Goal: Task Accomplishment & Management: Manage account settings

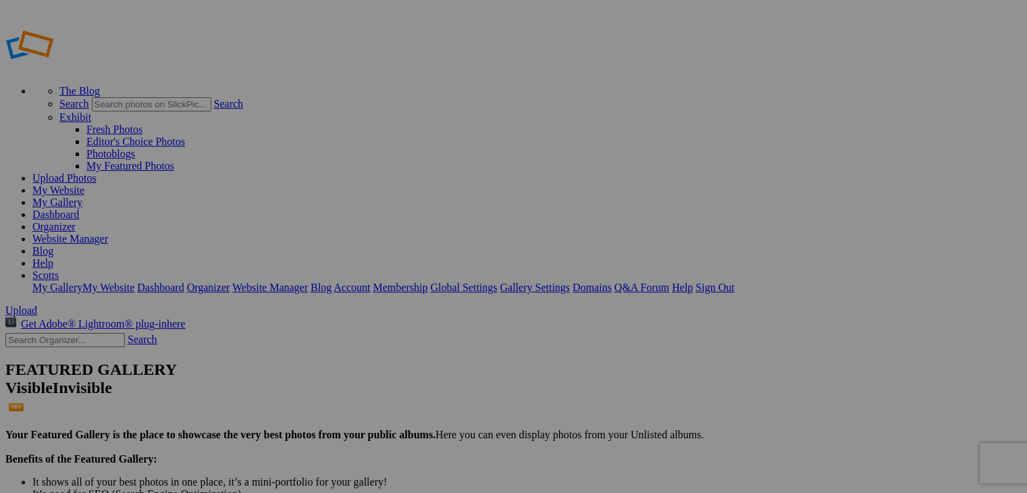
type input "2024"
click at [76, 221] on link "Organizer" at bounding box center [53, 226] width 43 height 11
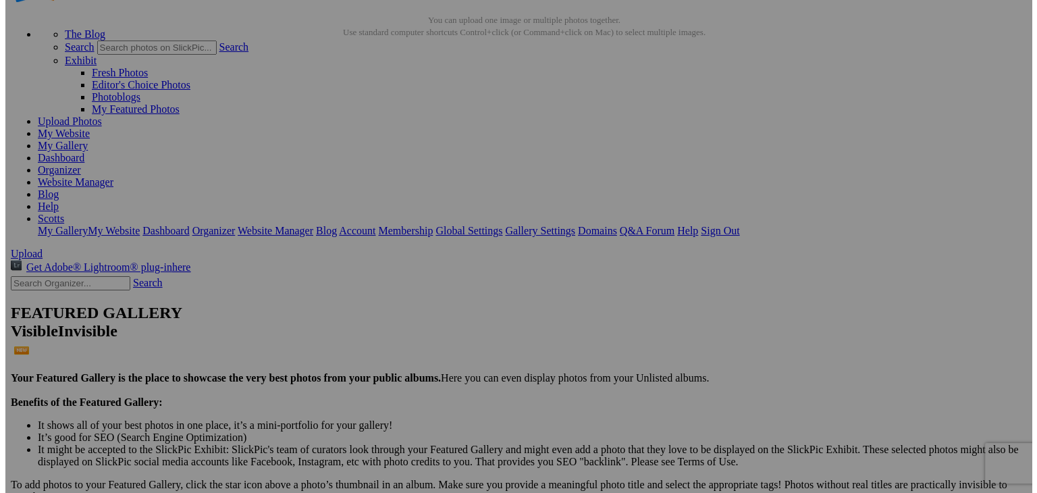
scroll to position [56, 0]
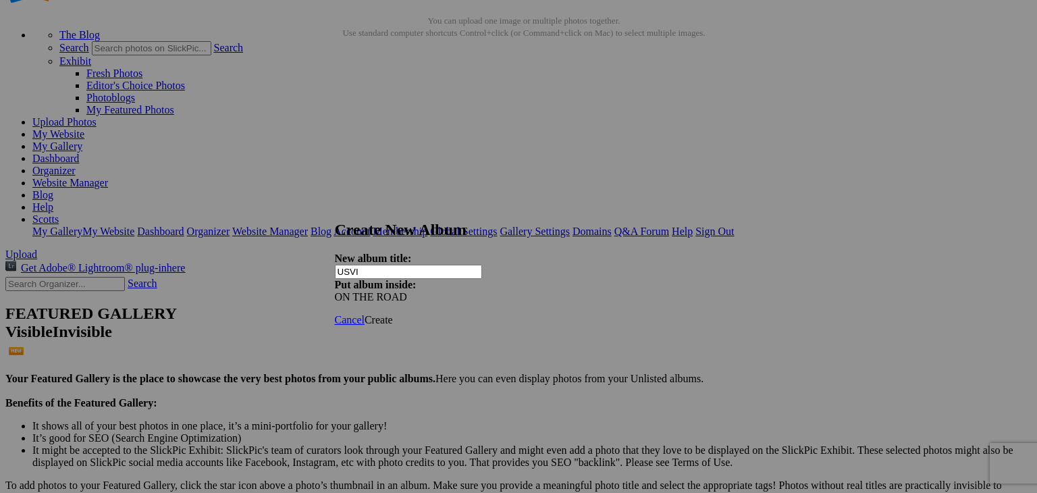
type input "USVI"
click at [393, 314] on span "Create" at bounding box center [379, 319] width 28 height 11
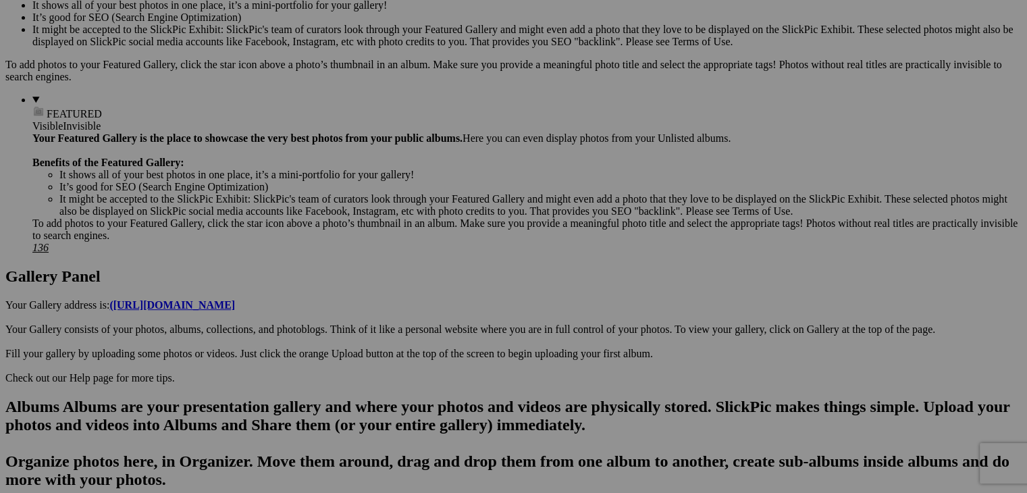
scroll to position [484, 0]
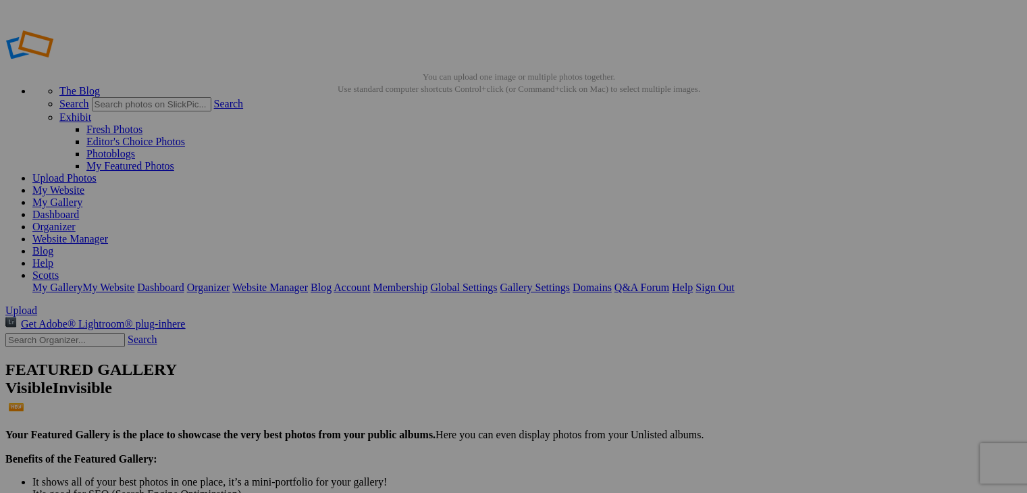
type input "USVI"
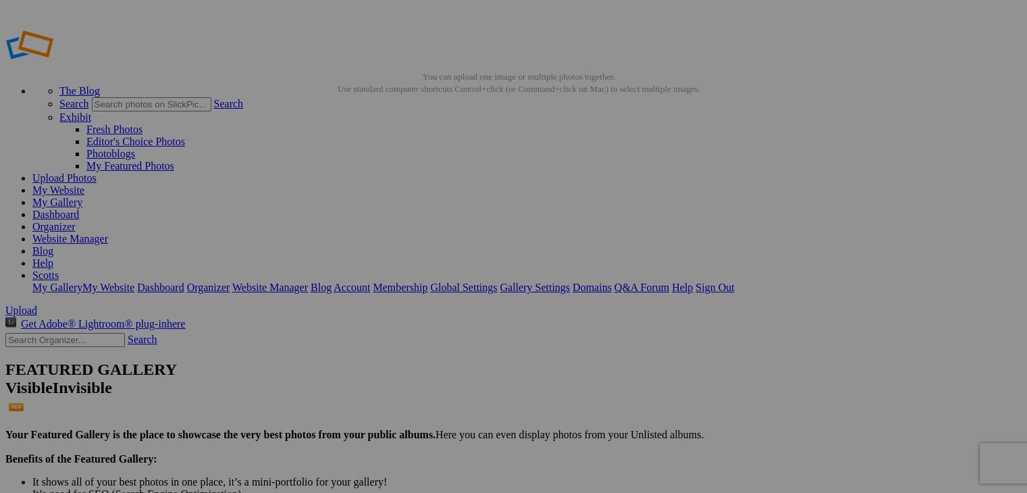
type input "2024"
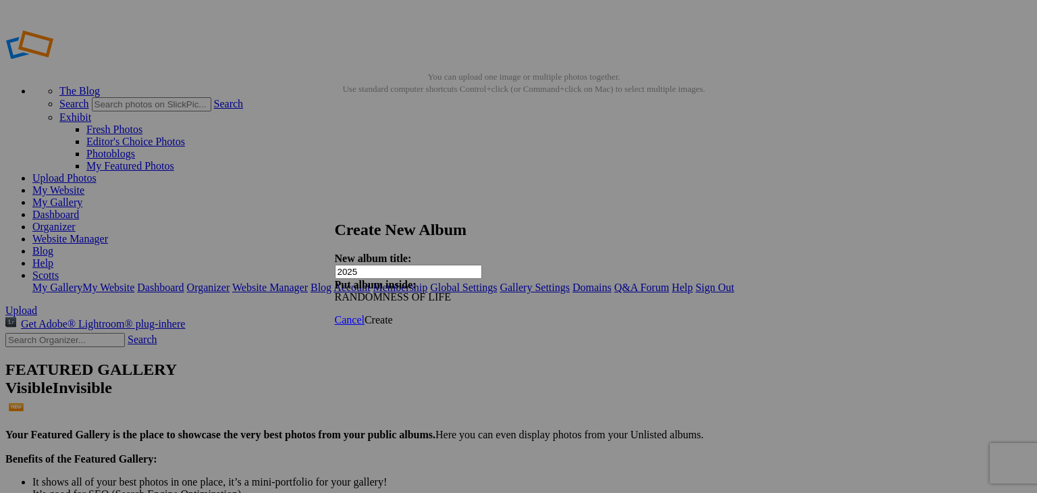
type input "2025"
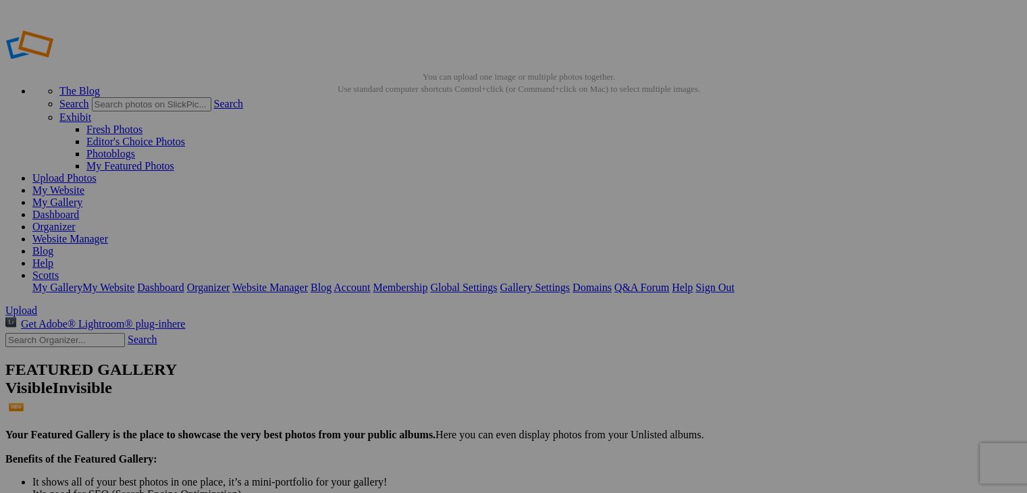
type input "2025"
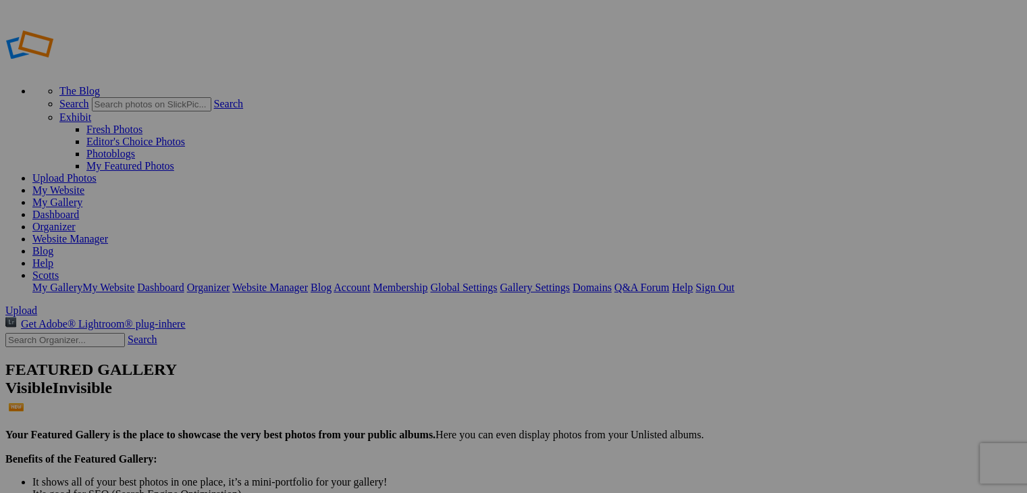
type input "2025"
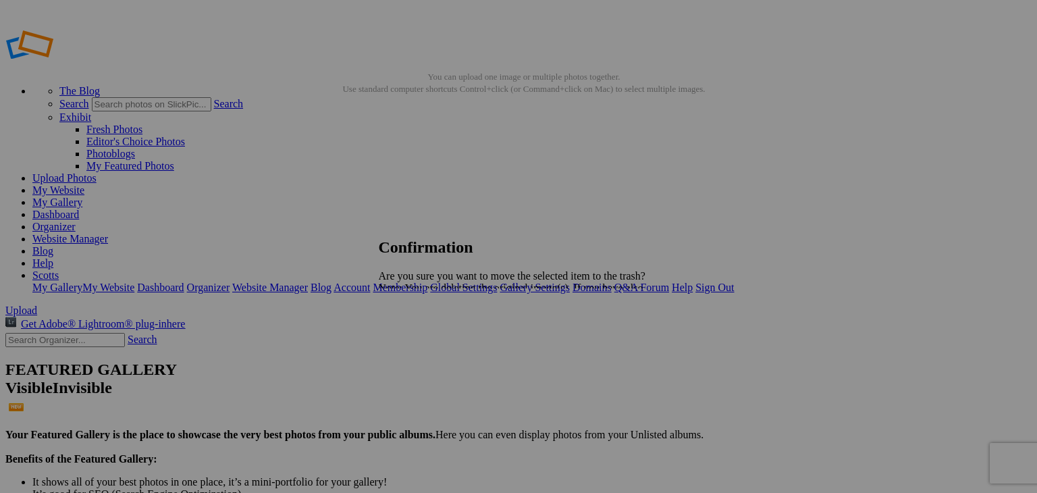
click at [424, 336] on span "Yes" at bounding box center [417, 335] width 16 height 11
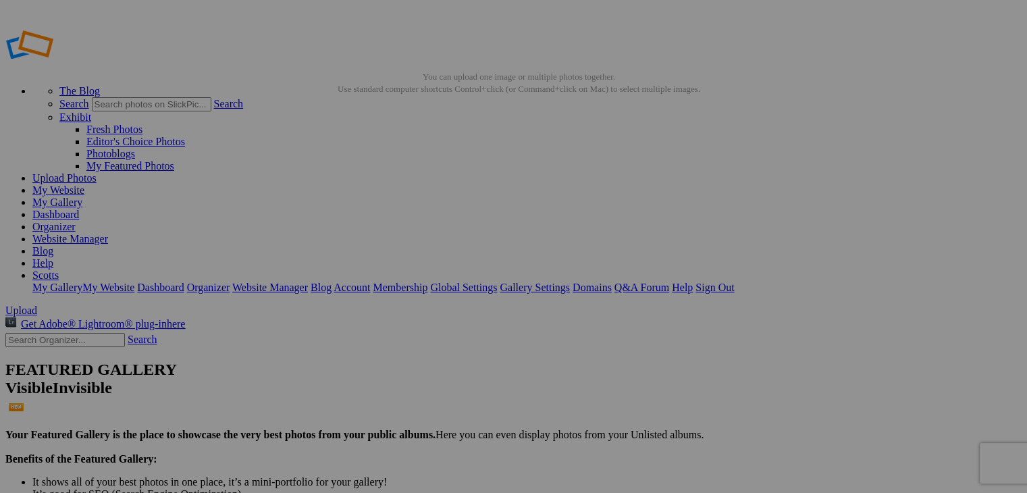
type input "2025"
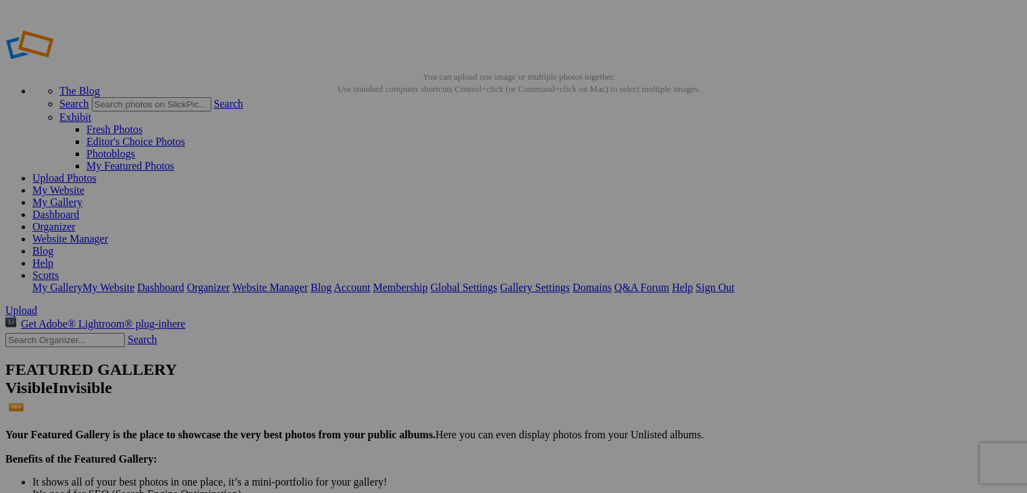
drag, startPoint x: 513, startPoint y: 203, endPoint x: 245, endPoint y: 112, distance: 282.4
click at [511, 199] on img at bounding box center [496, 202] width 101 height 68
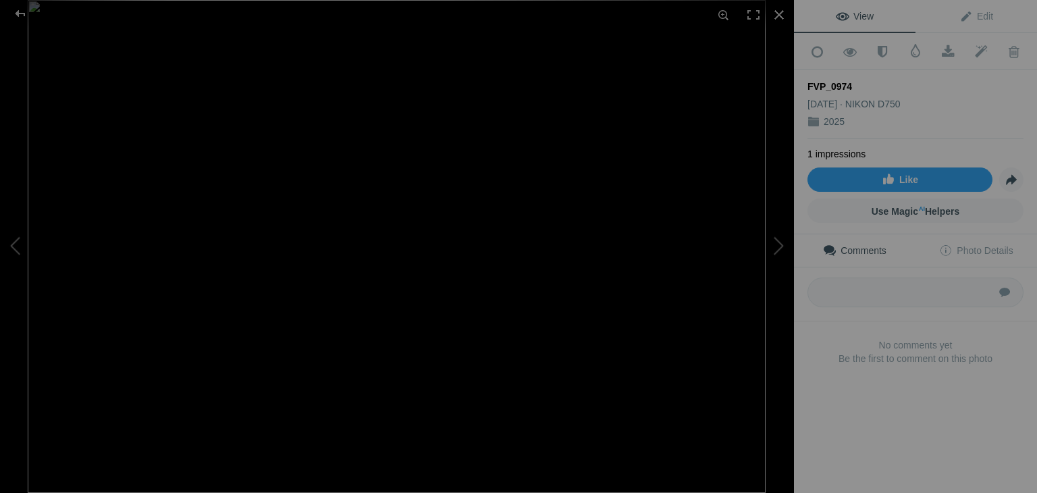
click at [843, 82] on div "FVP_0974" at bounding box center [916, 87] width 216 height 14
click at [954, 48] on span at bounding box center [948, 52] width 33 height 14
click at [969, 20] on span "Edit" at bounding box center [977, 16] width 34 height 11
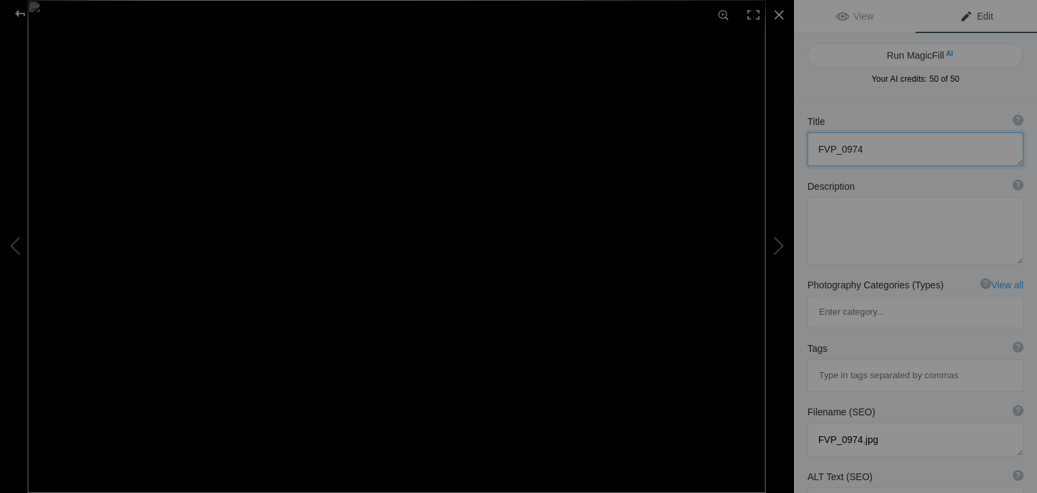
click at [908, 148] on textarea at bounding box center [916, 149] width 216 height 34
type textarea "F"
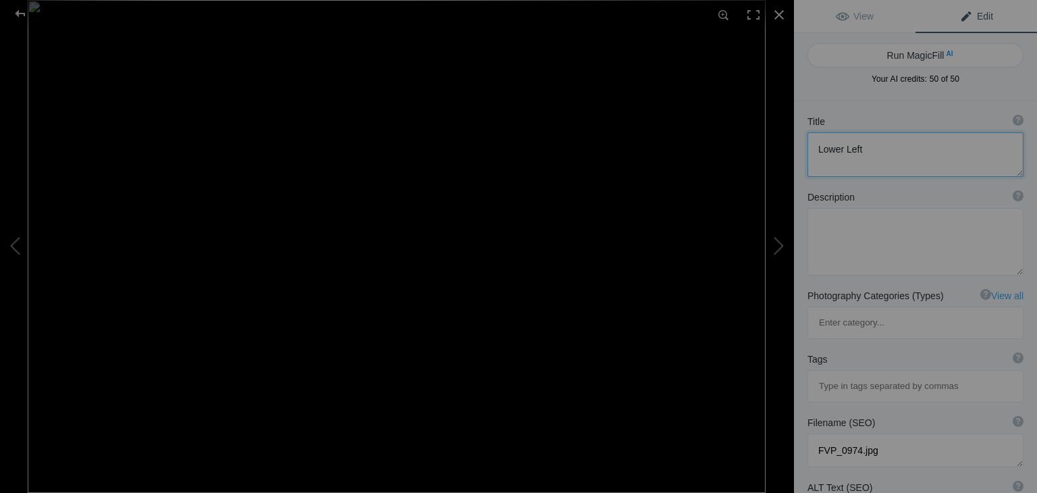
type textarea "Lower Left"
click at [836, 80] on span "Your AI credits: 50 of 50" at bounding box center [916, 79] width 216 height 12
click at [890, 18] on link "View" at bounding box center [855, 16] width 122 height 32
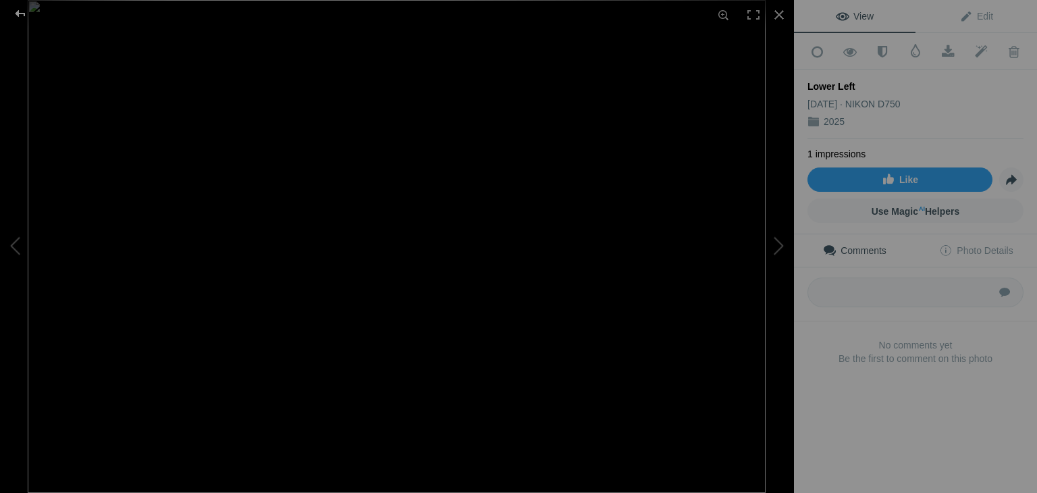
click at [19, 14] on div at bounding box center [20, 13] width 49 height 27
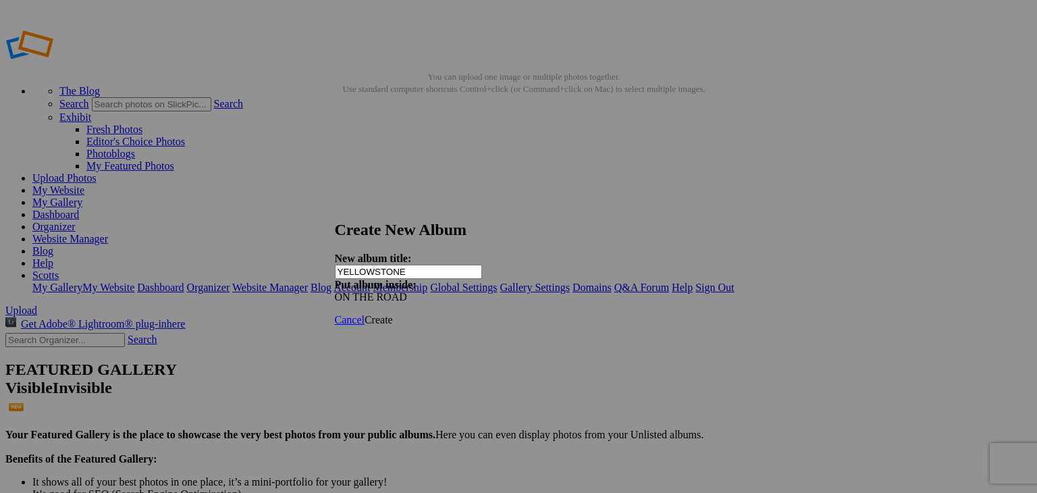
type input "YELLOWSTONE"
click at [393, 314] on span "Create" at bounding box center [379, 319] width 28 height 11
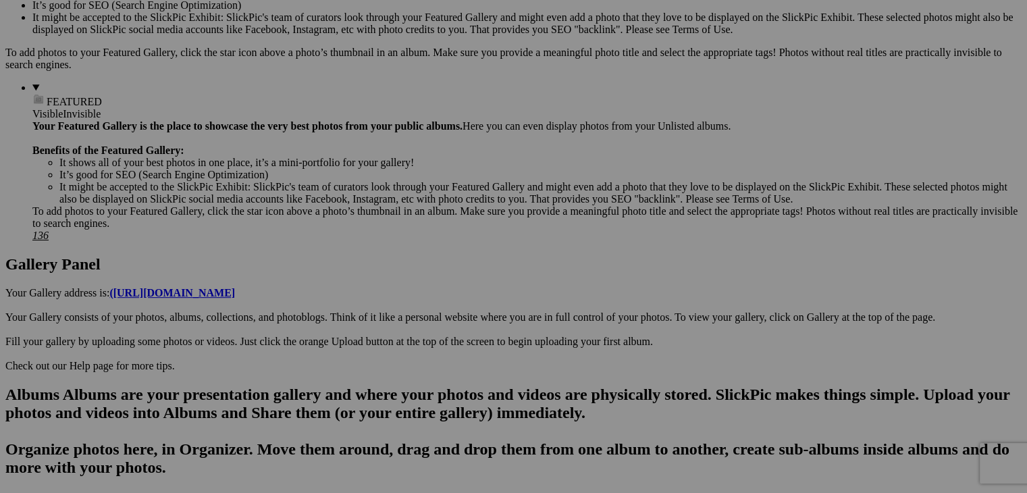
scroll to position [492, 0]
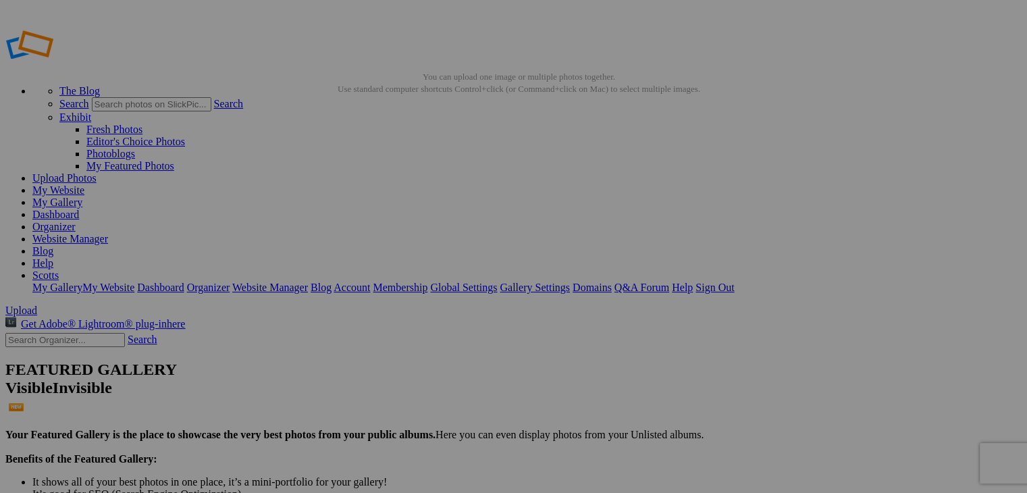
type input "YELLOWSTONE"
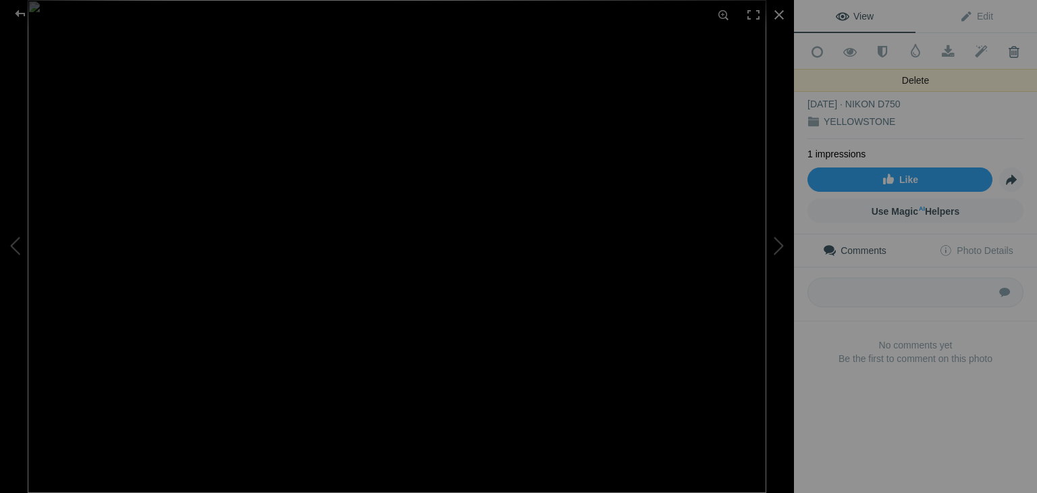
click at [1007, 55] on span at bounding box center [1014, 52] width 33 height 14
click at [1006, 51] on span at bounding box center [1014, 52] width 33 height 14
click at [1004, 48] on span at bounding box center [1014, 52] width 33 height 14
click at [1007, 51] on span at bounding box center [1014, 52] width 33 height 14
click at [1000, 52] on span at bounding box center [1014, 52] width 33 height 14
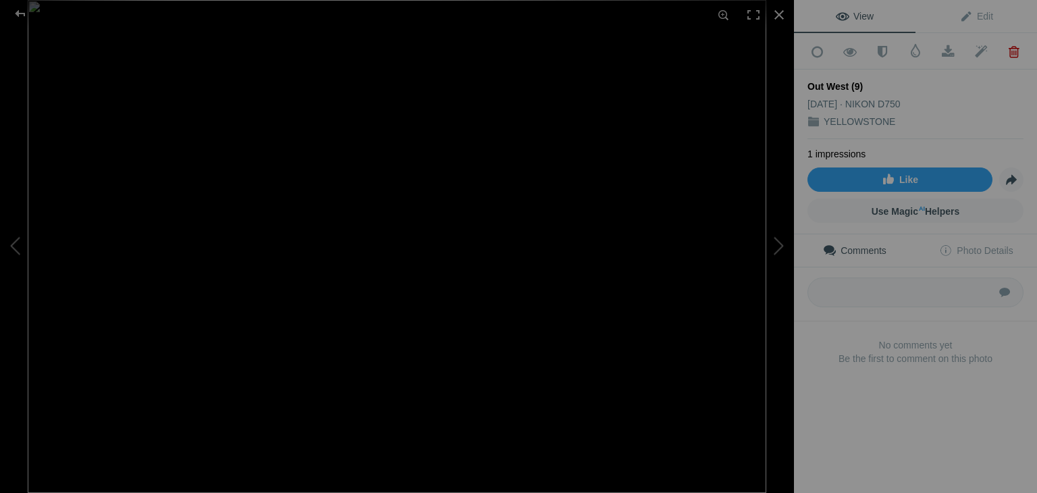
click at [1000, 52] on span at bounding box center [1014, 52] width 33 height 14
click at [16, 17] on div at bounding box center [20, 13] width 49 height 27
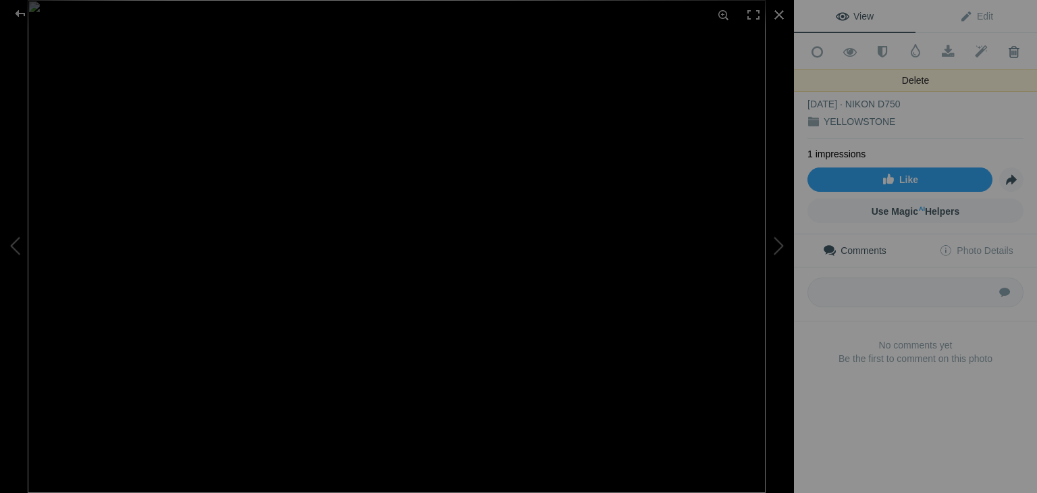
click at [1001, 54] on span at bounding box center [1014, 52] width 33 height 14
click at [998, 49] on span at bounding box center [1014, 52] width 33 height 14
click at [19, 13] on div at bounding box center [20, 13] width 49 height 27
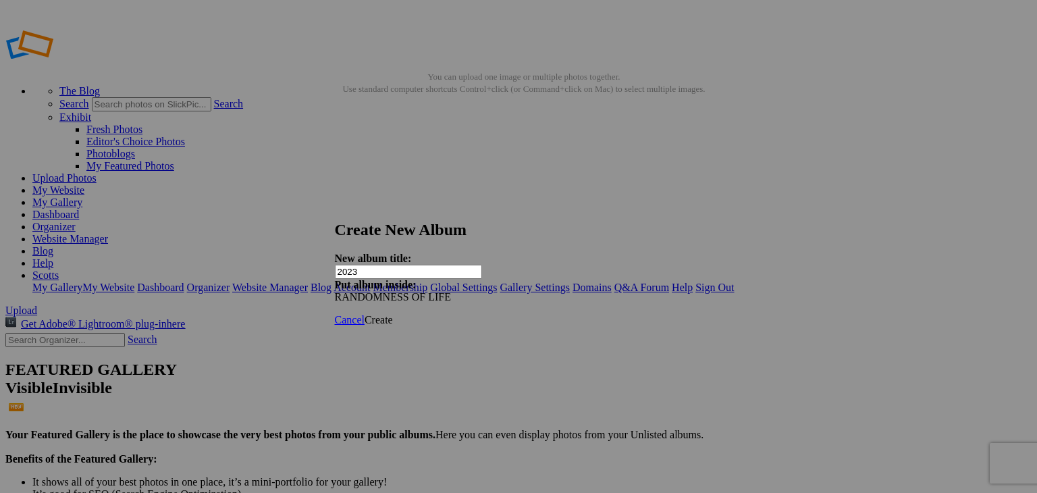
type input "2023"
click at [393, 314] on span "Create" at bounding box center [379, 319] width 28 height 11
click at [680, 314] on div "Cancel Create" at bounding box center [514, 320] width 358 height 12
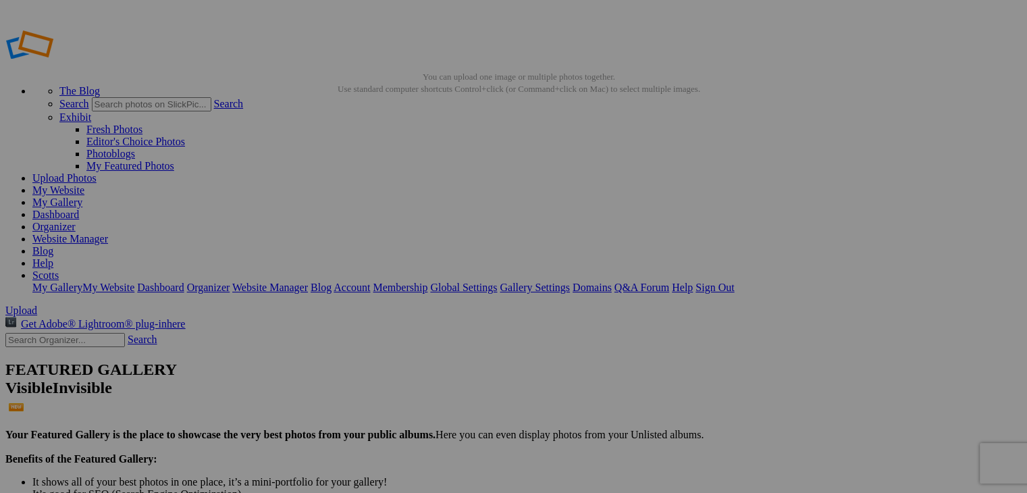
drag, startPoint x: 170, startPoint y: 311, endPoint x: 172, endPoint y: 350, distance: 39.2
drag, startPoint x: 165, startPoint y: 357, endPoint x: 21, endPoint y: 370, distance: 144.5
drag, startPoint x: 75, startPoint y: 370, endPoint x: 28, endPoint y: 374, distance: 47.5
drag, startPoint x: 0, startPoint y: 0, endPoint x: 90, endPoint y: 357, distance: 368.4
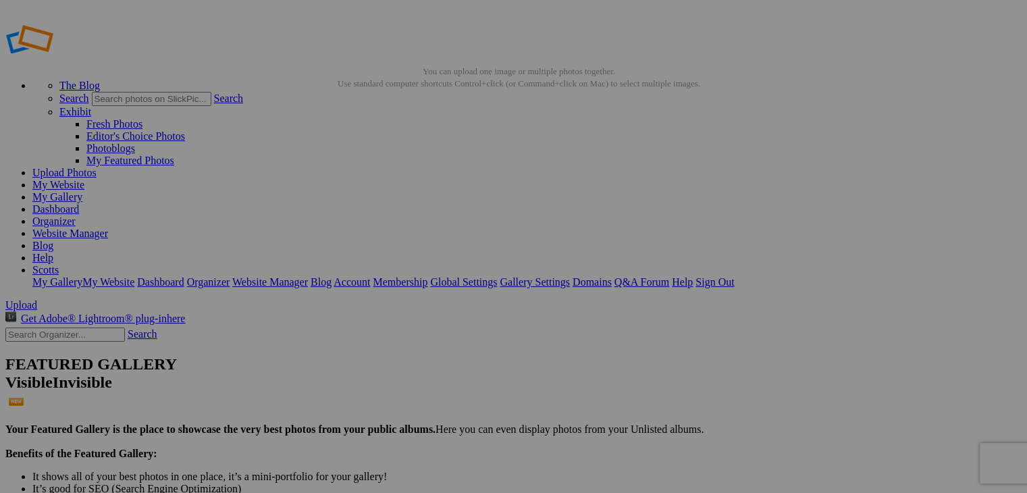
scroll to position [7, 0]
drag, startPoint x: 105, startPoint y: 373, endPoint x: 88, endPoint y: 401, distance: 32.8
drag, startPoint x: 86, startPoint y: 368, endPoint x: 80, endPoint y: 354, distance: 15.4
drag, startPoint x: 168, startPoint y: 387, endPoint x: 5, endPoint y: 390, distance: 162.8
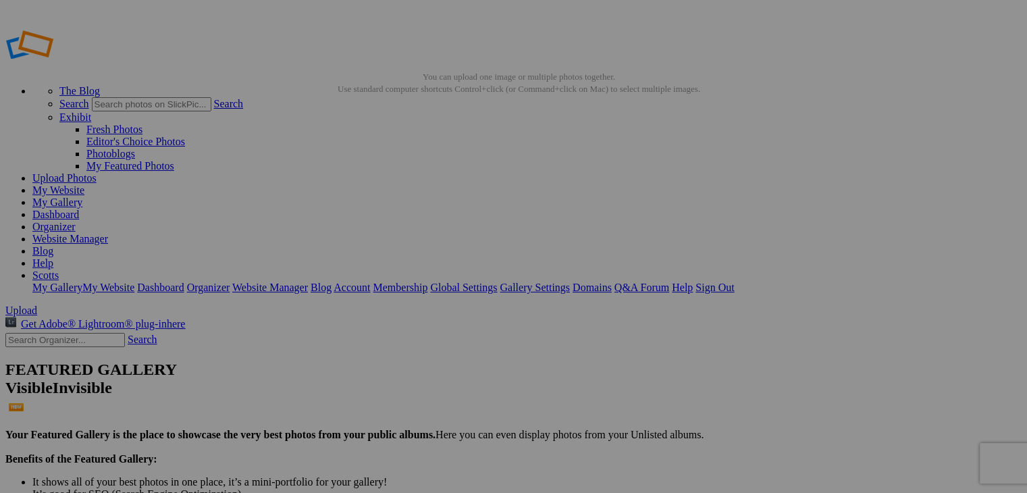
drag, startPoint x: 111, startPoint y: 378, endPoint x: 104, endPoint y: 349, distance: 30.6
drag, startPoint x: 170, startPoint y: 376, endPoint x: 165, endPoint y: 351, distance: 25.6
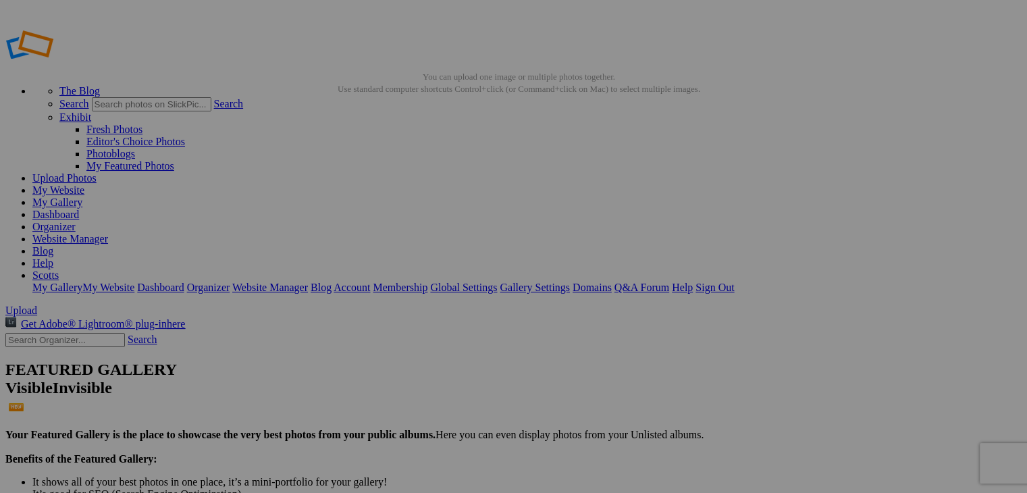
drag, startPoint x: 90, startPoint y: 373, endPoint x: 63, endPoint y: 344, distance: 39.2
drag, startPoint x: 114, startPoint y: 400, endPoint x: 85, endPoint y: 386, distance: 32.3
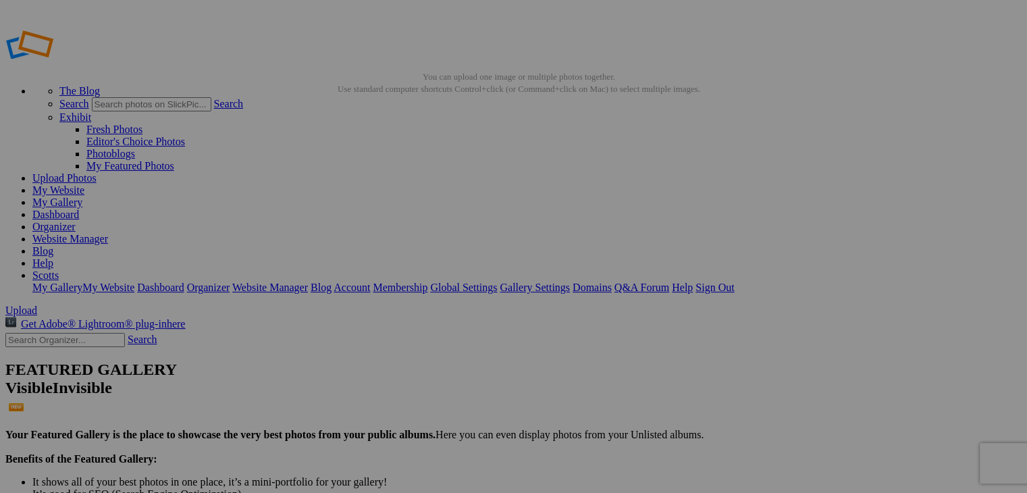
type input "2023"
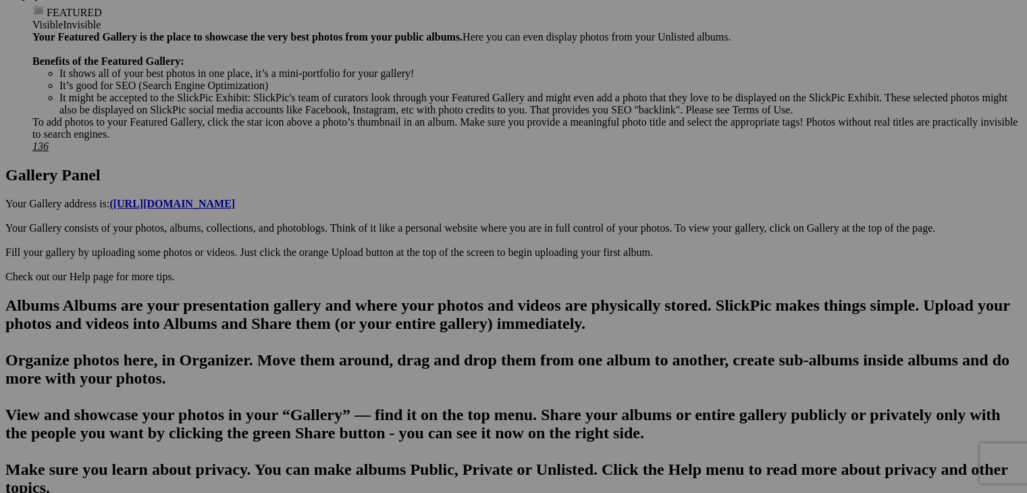
scroll to position [577, 0]
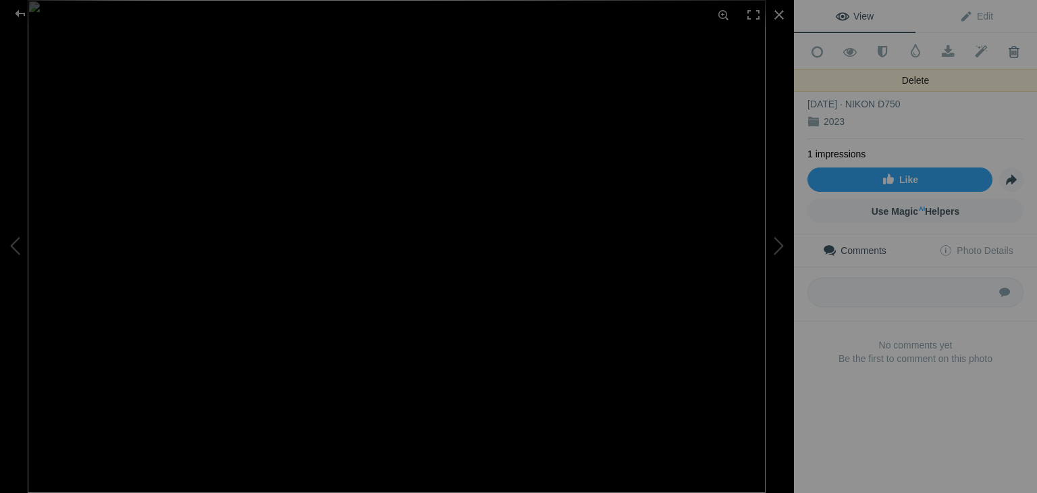
click at [1008, 49] on span at bounding box center [1014, 52] width 33 height 14
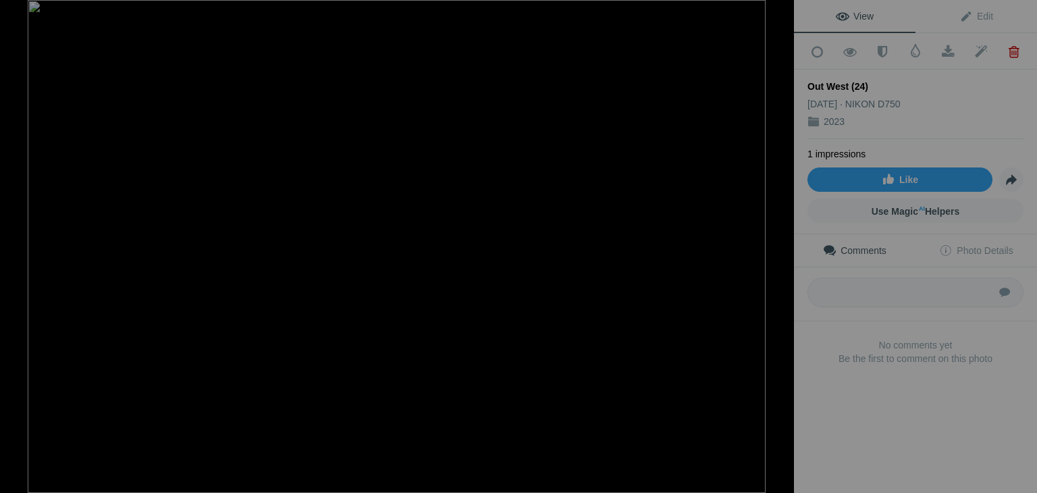
click at [1008, 49] on span at bounding box center [1014, 52] width 33 height 14
click at [22, 14] on div at bounding box center [20, 13] width 49 height 27
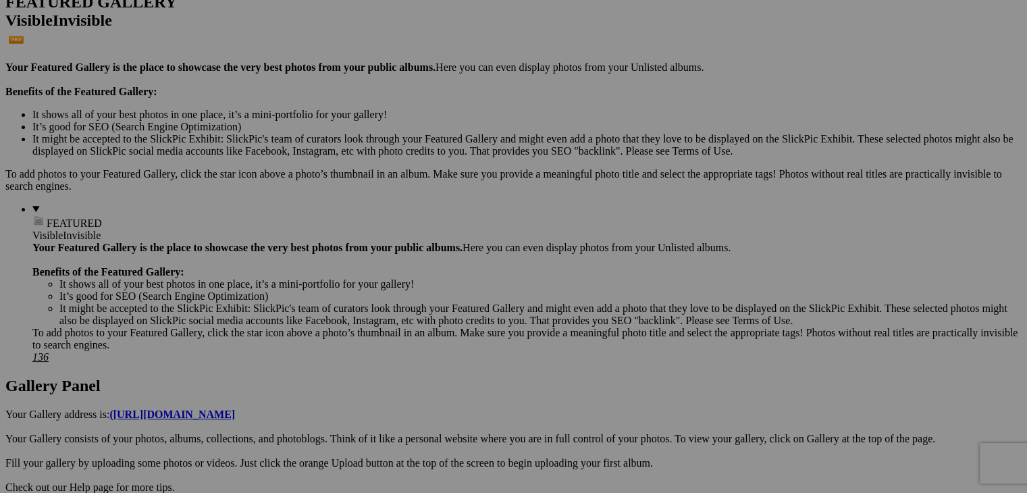
scroll to position [365, 0]
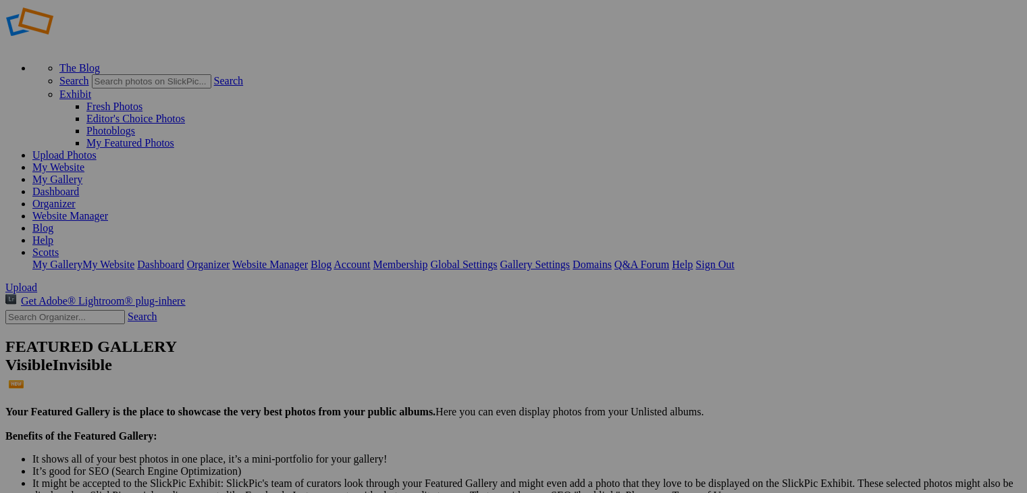
scroll to position [22, 0]
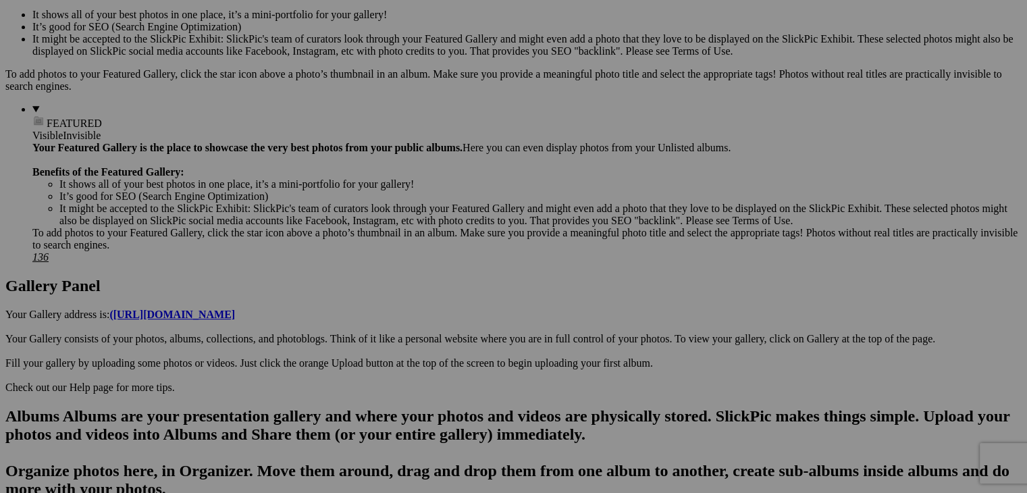
scroll to position [470, 0]
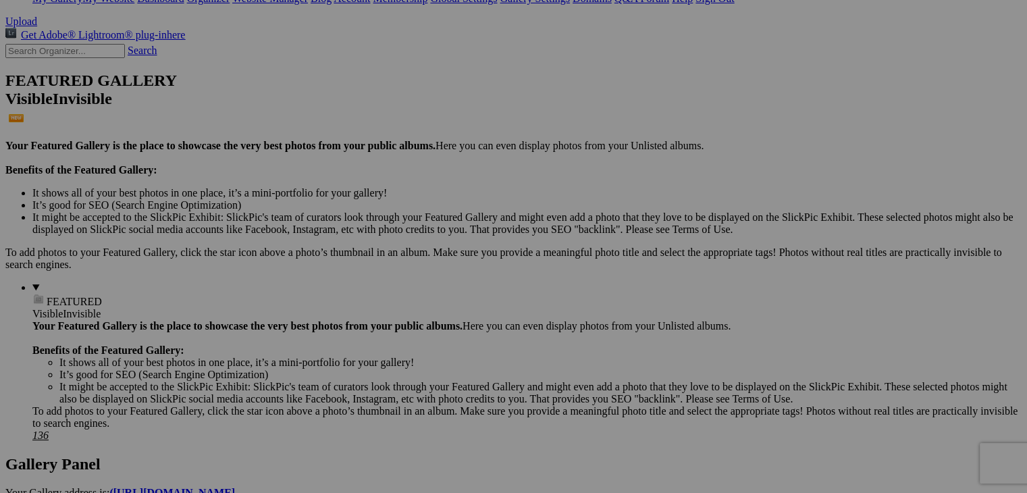
scroll to position [288, 0]
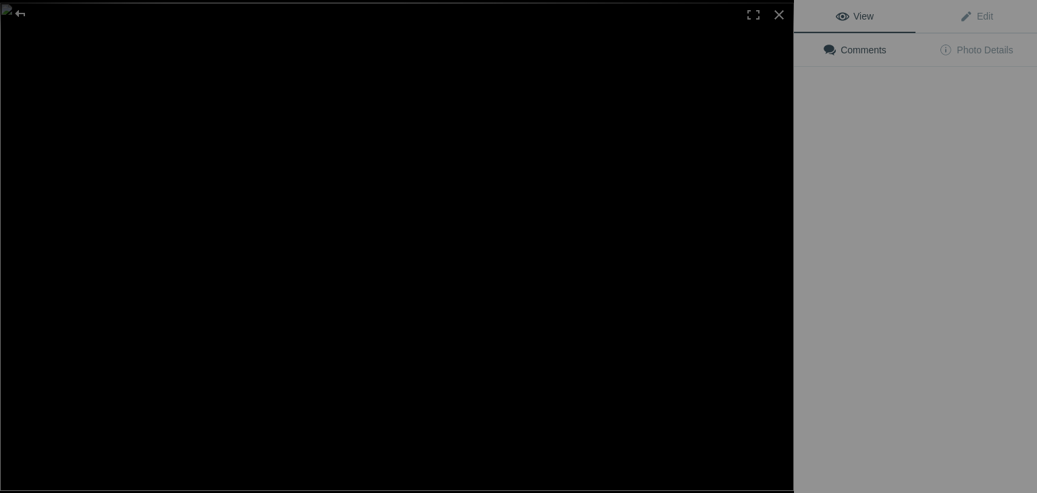
click at [382, 288] on img at bounding box center [397, 247] width 794 height 488
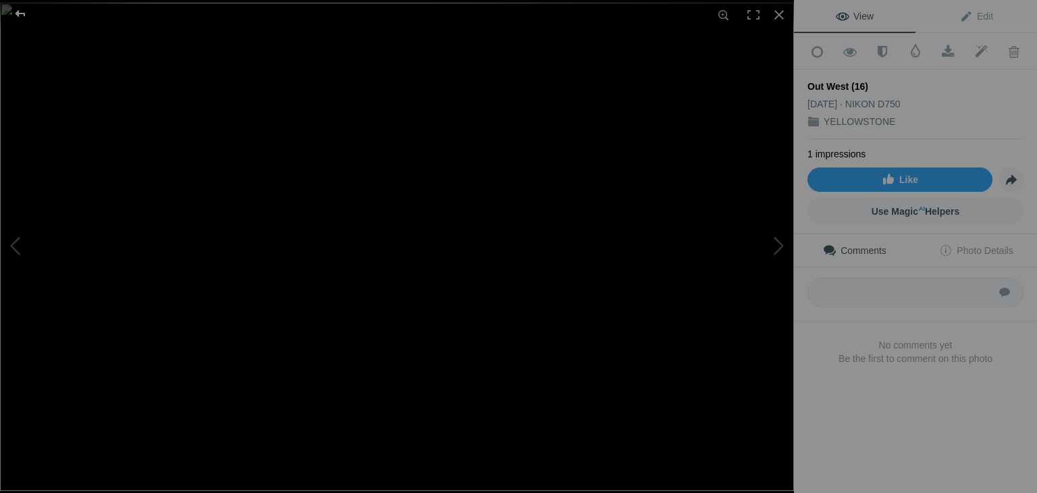
click at [22, 9] on div at bounding box center [20, 13] width 49 height 27
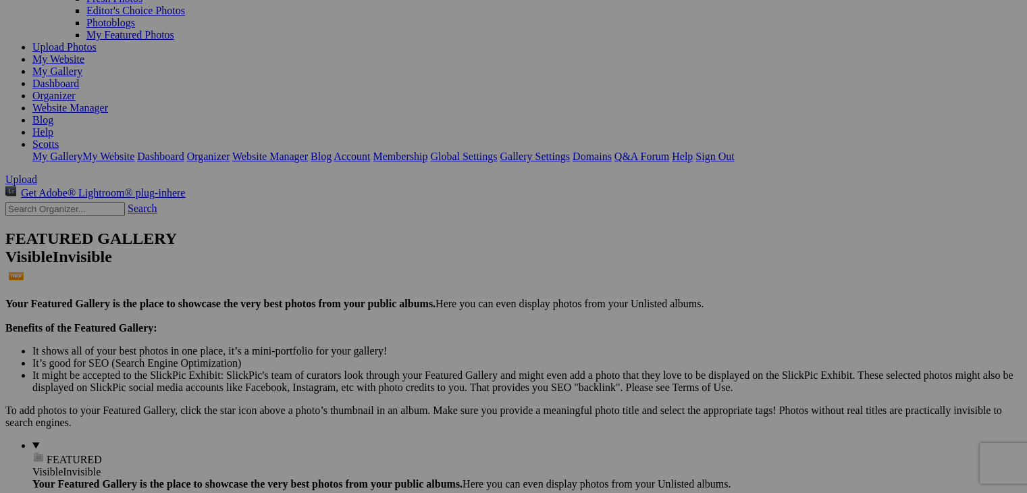
scroll to position [0, 0]
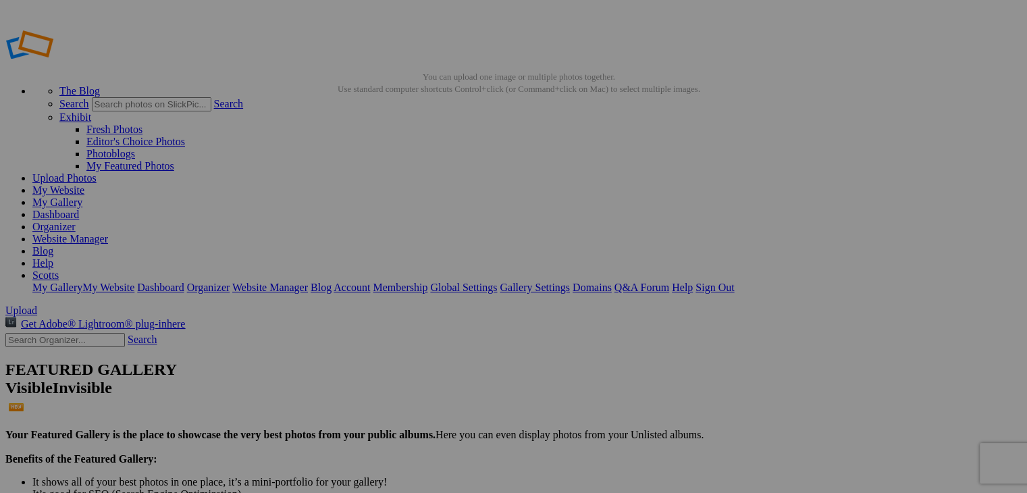
click at [734, 282] on link "Sign Out" at bounding box center [715, 287] width 39 height 11
